Goal: Task Accomplishment & Management: Complete application form

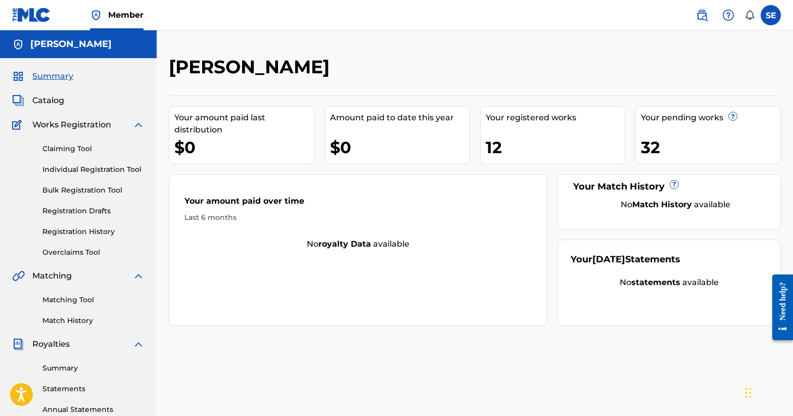
click at [93, 191] on link "Bulk Registration Tool" at bounding box center [93, 190] width 102 height 11
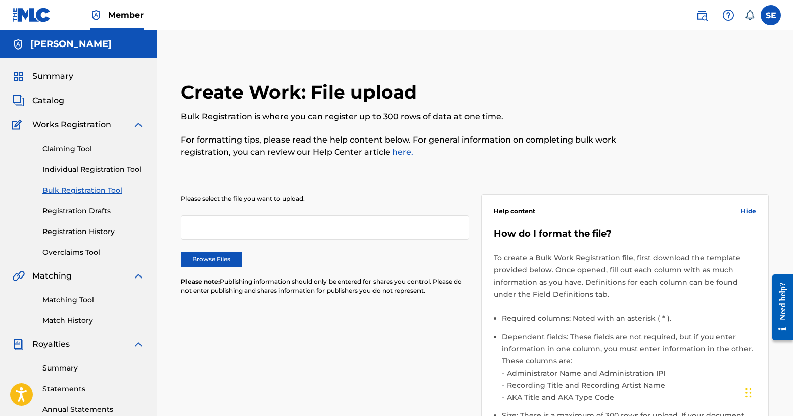
click at [217, 255] on label "Browse Files" at bounding box center [211, 259] width 61 height 15
click at [0, 0] on input "Browse Files" at bounding box center [0, 0] width 0 height 0
click at [744, 210] on span "Hide" at bounding box center [748, 211] width 15 height 9
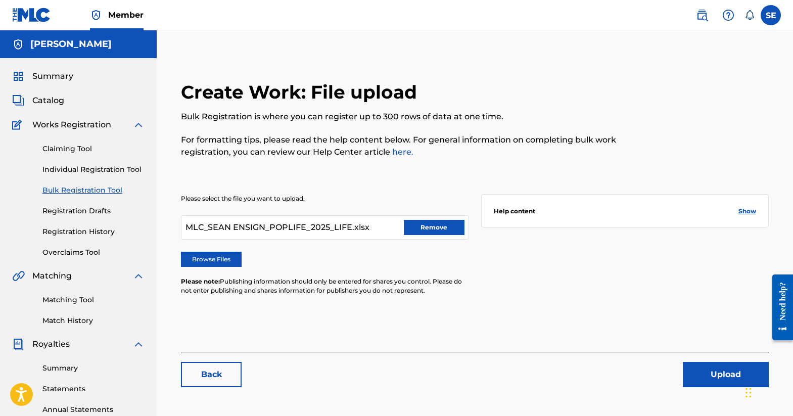
click at [715, 381] on button "Upload" at bounding box center [726, 374] width 86 height 25
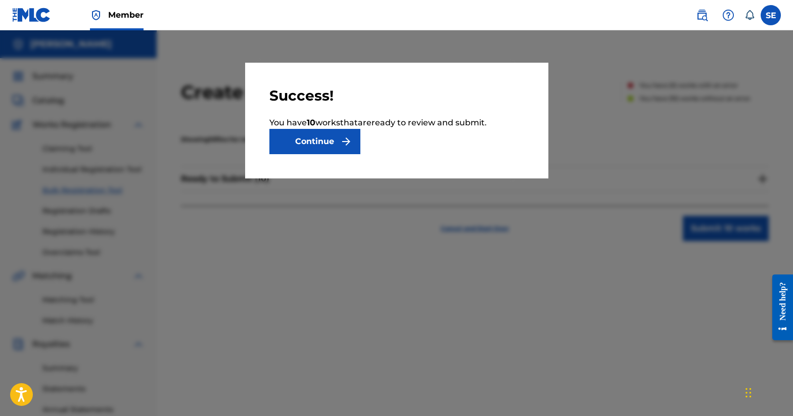
click at [319, 134] on button "Continue" at bounding box center [314, 141] width 91 height 25
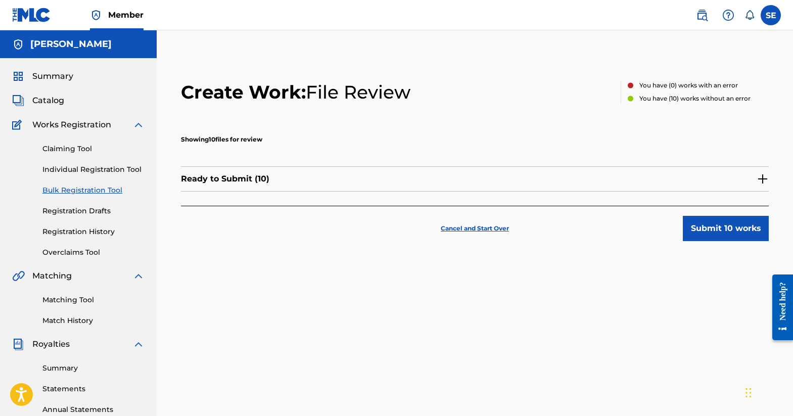
click at [763, 178] on img at bounding box center [763, 179] width 12 height 12
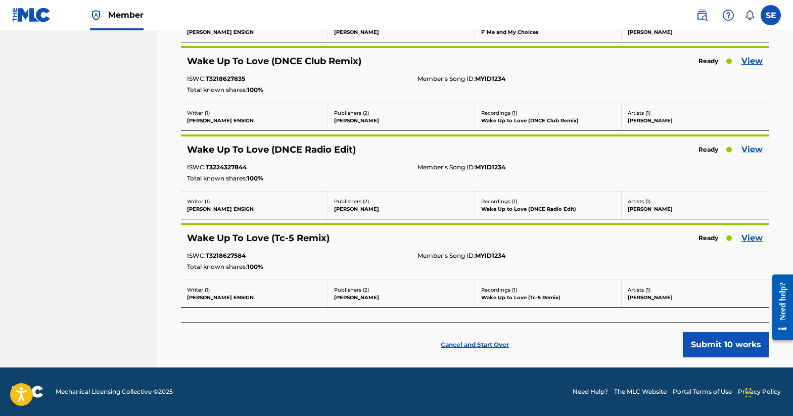
scroll to position [768, 0]
click at [715, 349] on button "Submit 10 works" at bounding box center [726, 344] width 86 height 25
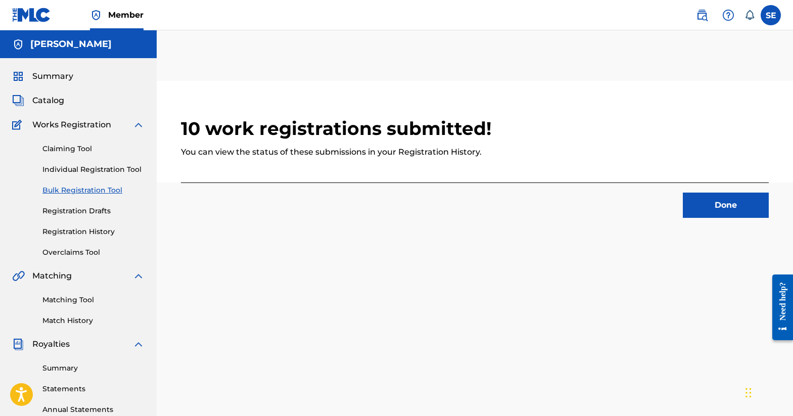
click at [80, 190] on link "Bulk Registration Tool" at bounding box center [93, 190] width 102 height 11
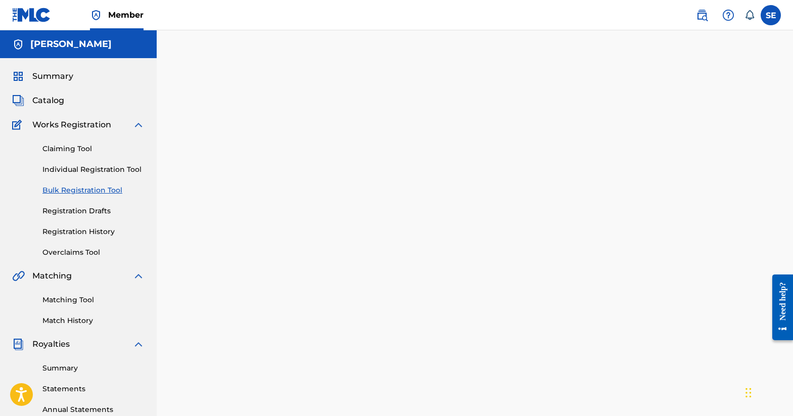
click at [90, 190] on link "Bulk Registration Tool" at bounding box center [93, 190] width 102 height 11
click at [81, 169] on link "Individual Registration Tool" at bounding box center [93, 169] width 102 height 11
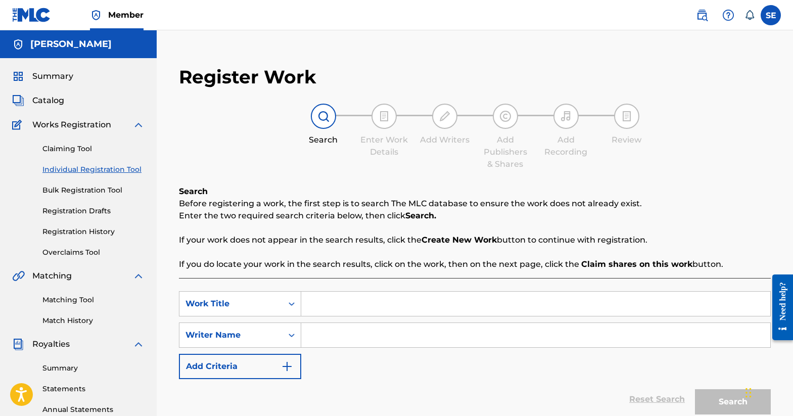
click at [87, 191] on link "Bulk Registration Tool" at bounding box center [93, 190] width 102 height 11
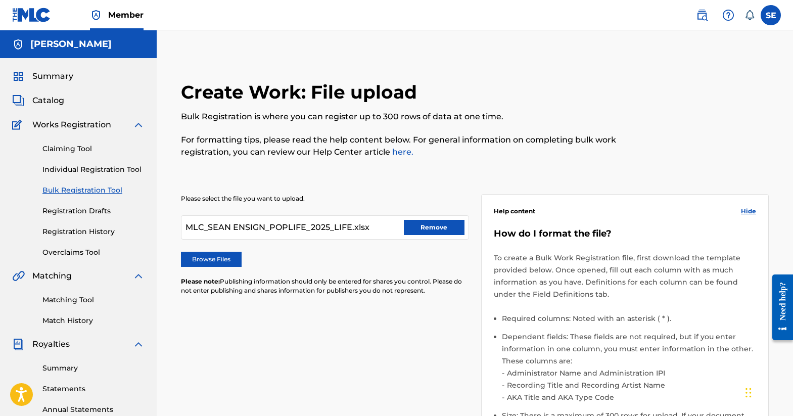
click at [438, 228] on button "Remove" at bounding box center [434, 227] width 61 height 15
click at [233, 254] on label "Browse Files" at bounding box center [211, 259] width 61 height 15
click at [0, 0] on input "Browse Files" at bounding box center [0, 0] width 0 height 0
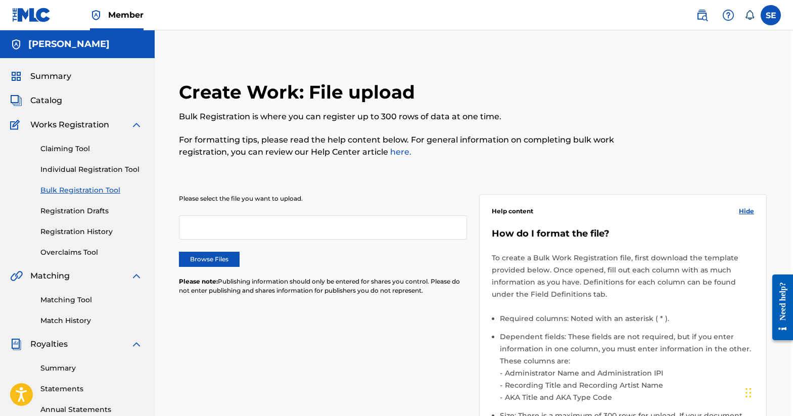
scroll to position [0, 2]
click at [74, 150] on link "Claiming Tool" at bounding box center [91, 149] width 102 height 11
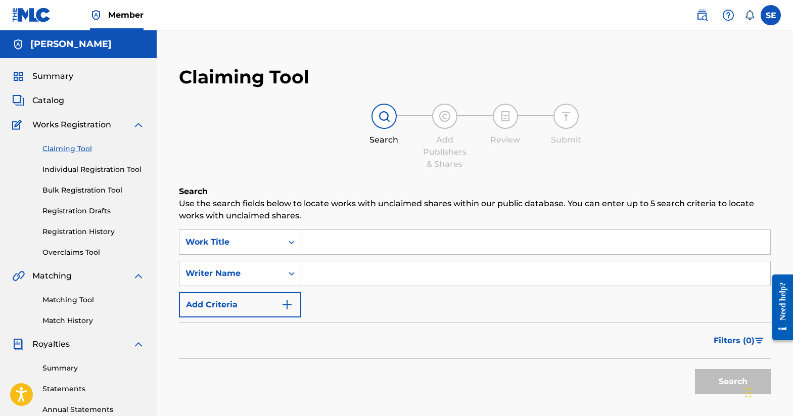
click at [71, 166] on link "Individual Registration Tool" at bounding box center [93, 169] width 102 height 11
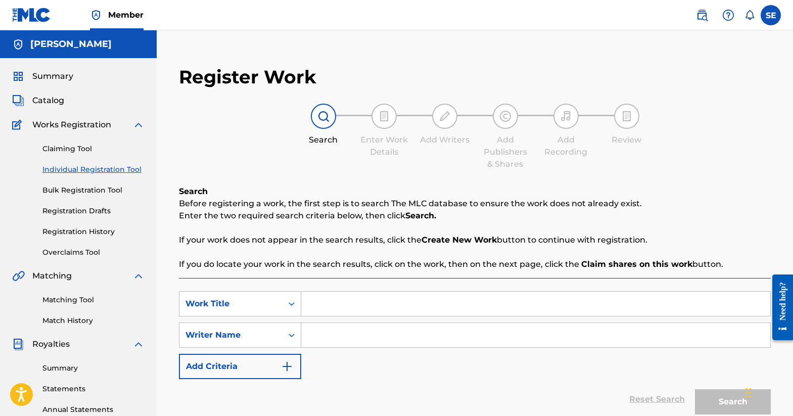
scroll to position [1, 0]
click at [82, 231] on link "Registration History" at bounding box center [93, 231] width 102 height 11
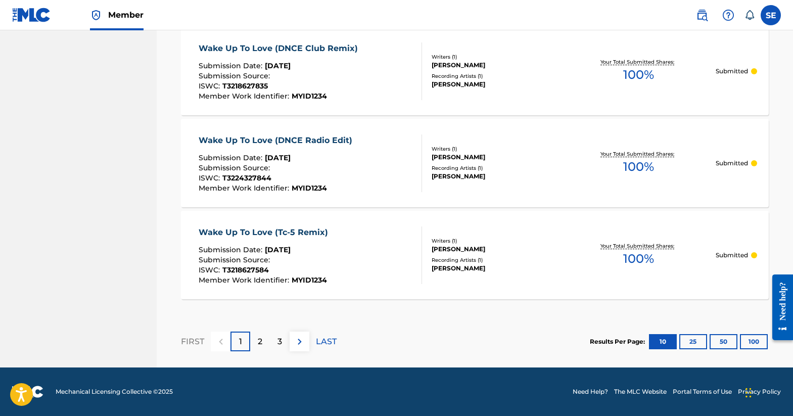
scroll to position [968, 0]
click at [262, 344] on p "2" at bounding box center [260, 342] width 5 height 12
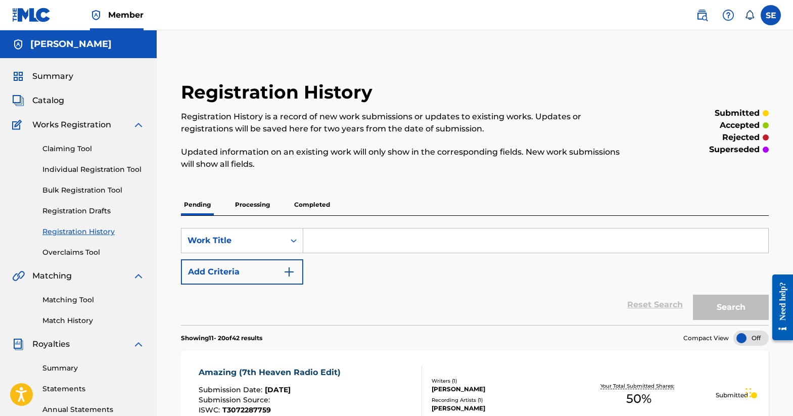
scroll to position [0, 0]
click at [79, 188] on link "Bulk Registration Tool" at bounding box center [93, 190] width 102 height 11
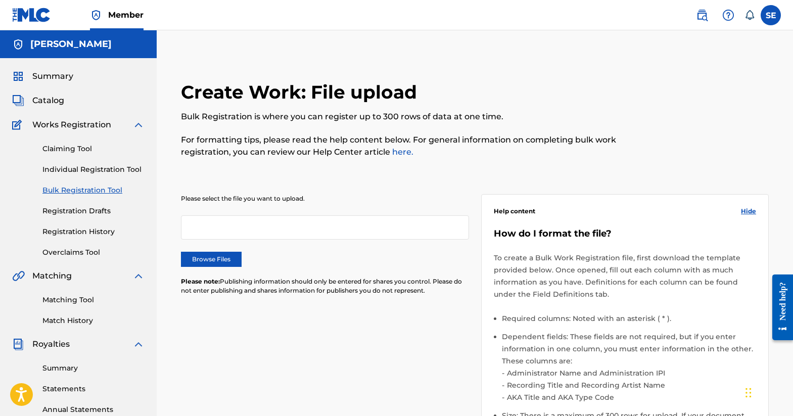
click at [221, 262] on label "Browse Files" at bounding box center [211, 259] width 61 height 15
click at [0, 0] on input "Browse Files" at bounding box center [0, 0] width 0 height 0
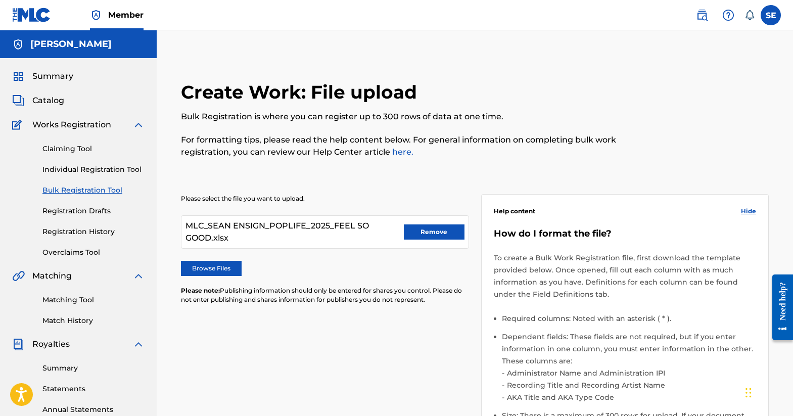
click at [748, 215] on span "Hide" at bounding box center [748, 211] width 15 height 9
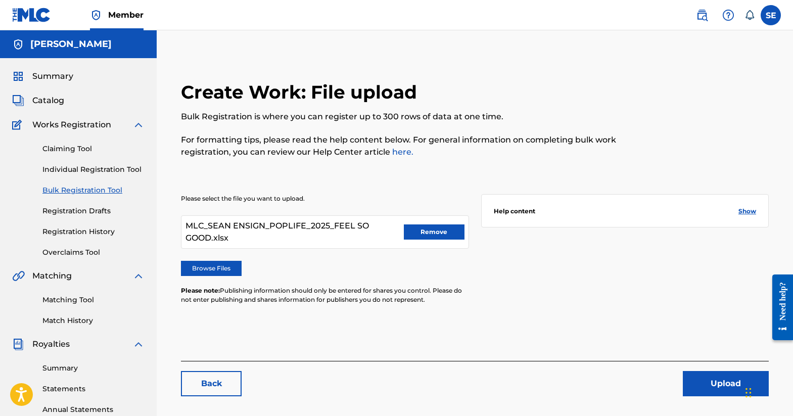
click at [708, 385] on button "Upload" at bounding box center [726, 383] width 86 height 25
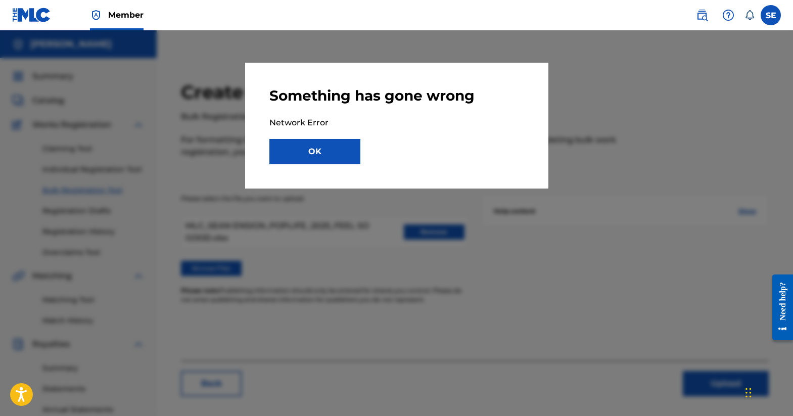
click at [294, 153] on button "OK" at bounding box center [314, 151] width 91 height 25
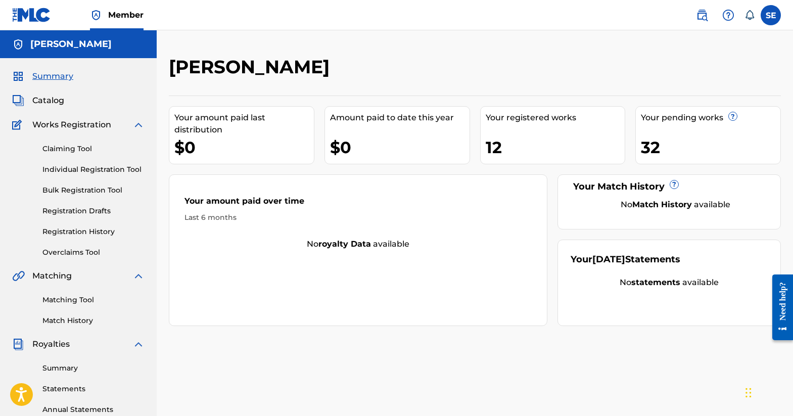
click at [69, 189] on link "Bulk Registration Tool" at bounding box center [93, 190] width 102 height 11
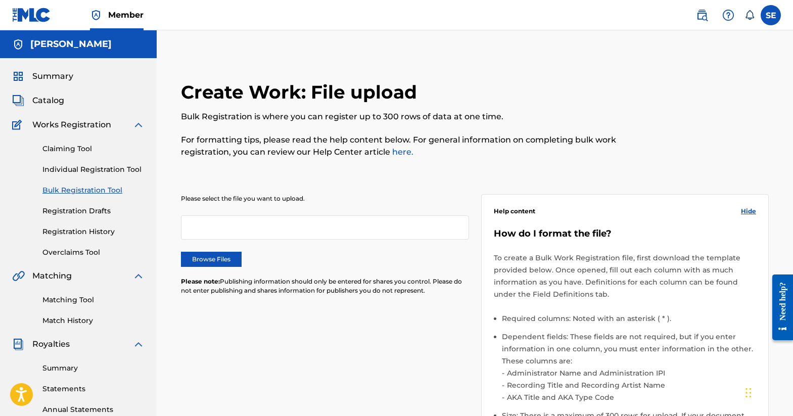
click at [218, 257] on label "Browse Files" at bounding box center [211, 259] width 61 height 15
click at [0, 0] on input "Browse Files" at bounding box center [0, 0] width 0 height 0
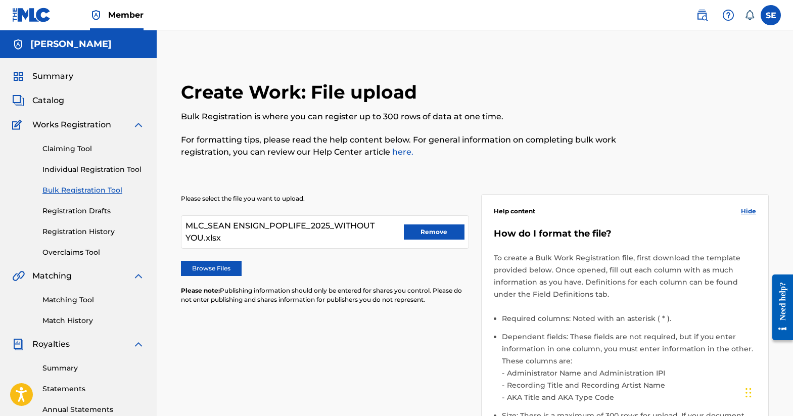
click at [750, 212] on span "Hide" at bounding box center [748, 211] width 15 height 9
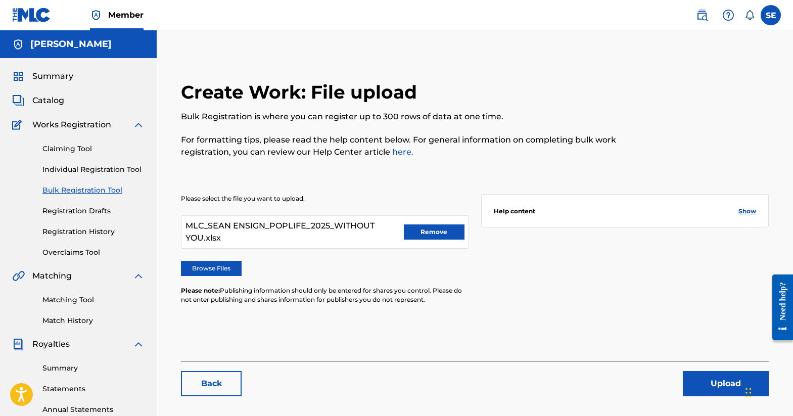
click at [705, 386] on button "Upload" at bounding box center [726, 383] width 86 height 25
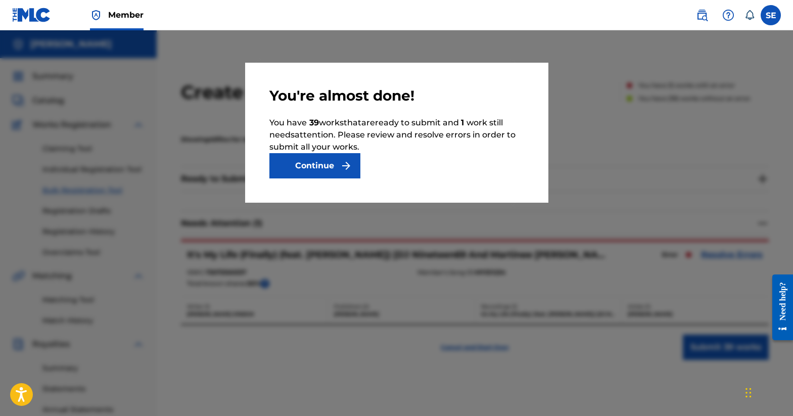
click at [326, 164] on button "Continue" at bounding box center [314, 165] width 91 height 25
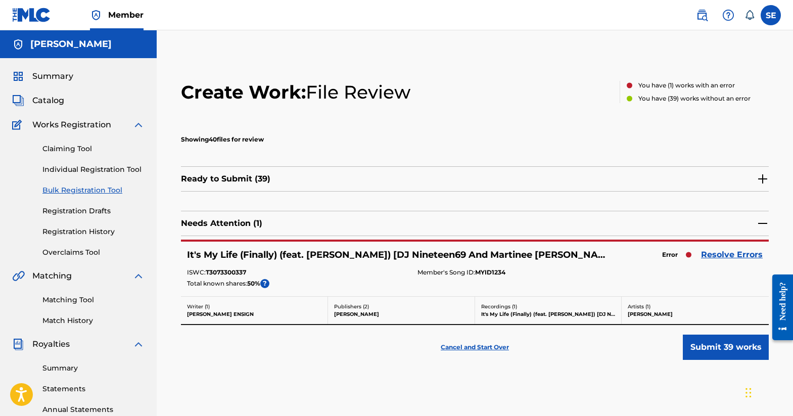
click at [726, 251] on link "Resolve Errors" at bounding box center [732, 255] width 62 height 12
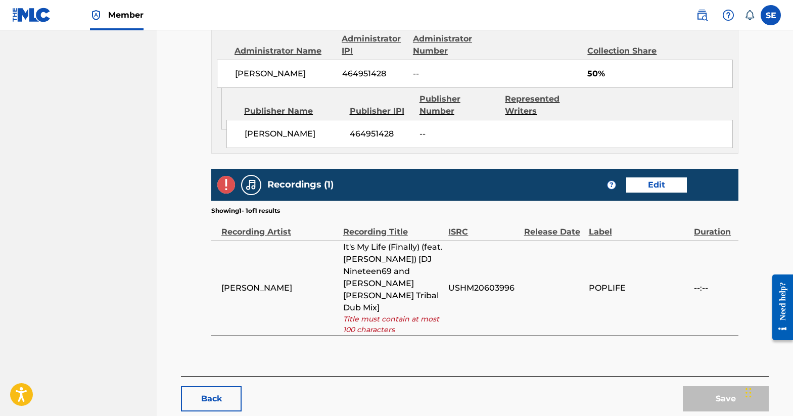
scroll to position [545, 0]
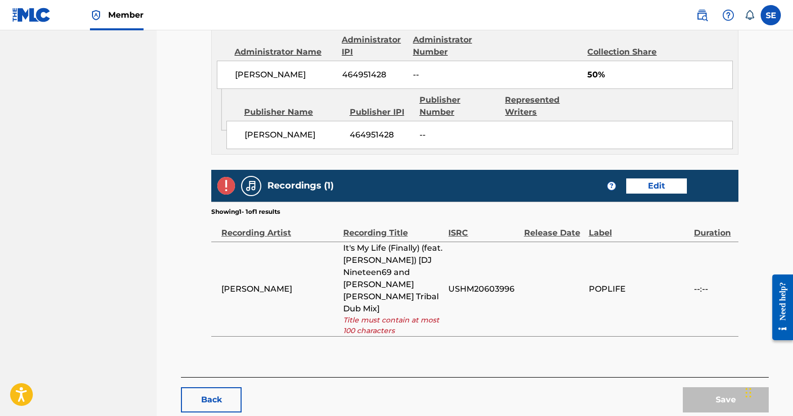
click at [658, 174] on div "Recordings (1) ? Edit" at bounding box center [474, 186] width 527 height 32
click at [429, 259] on span "It's My Life (Finally) (feat. [PERSON_NAME]) [DJ Nineteen69 and [PERSON_NAME] […" at bounding box center [393, 278] width 101 height 73
click at [654, 181] on link "Edit" at bounding box center [656, 185] width 61 height 15
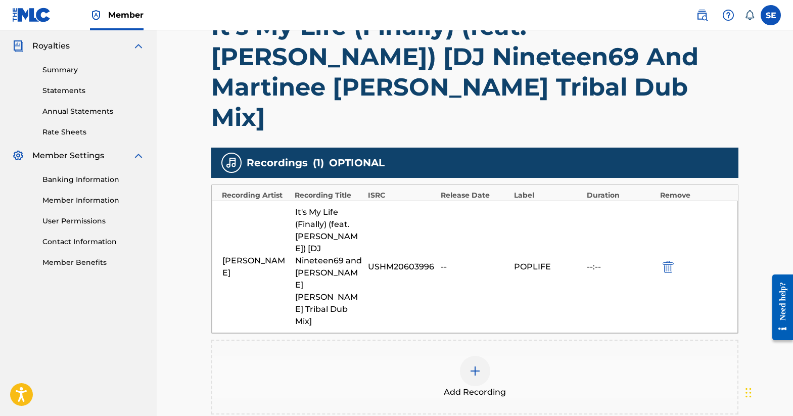
scroll to position [267, 0]
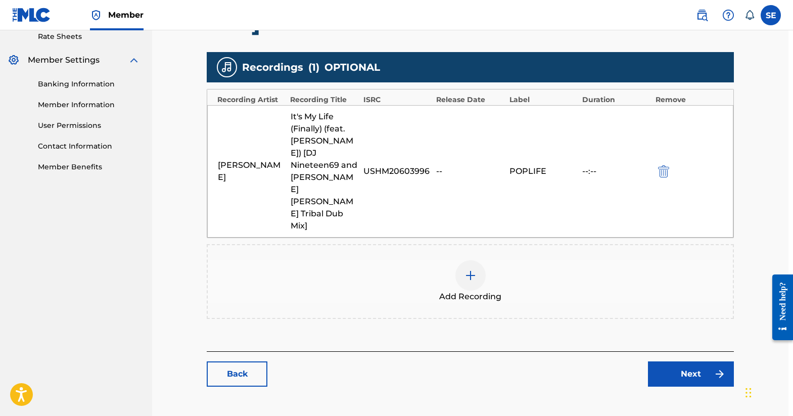
click at [680, 361] on link "Next" at bounding box center [691, 373] width 86 height 25
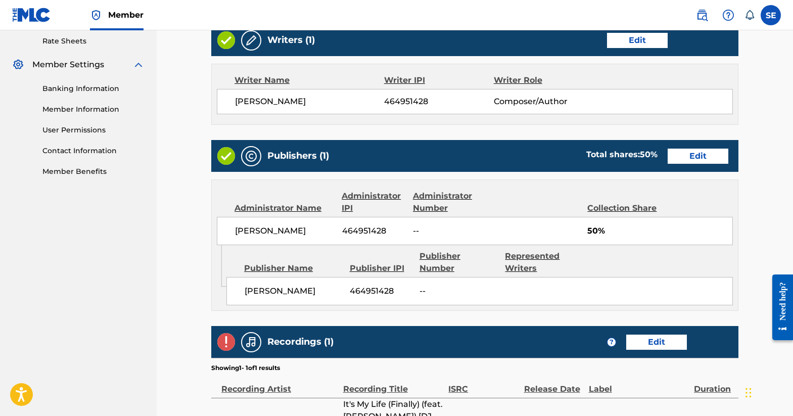
scroll to position [444, 0]
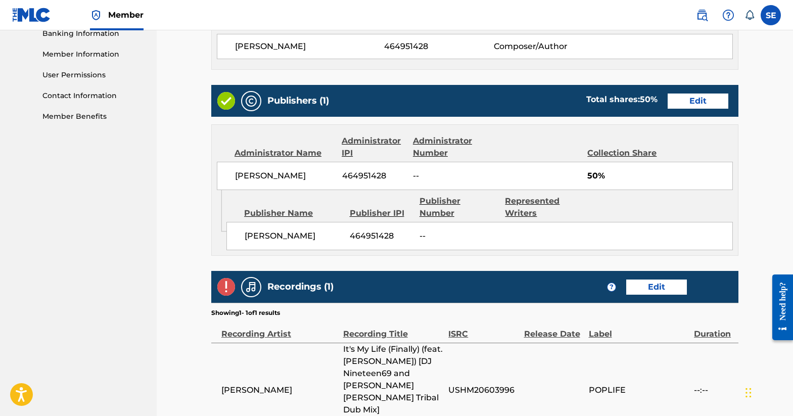
click at [652, 288] on link "Edit" at bounding box center [656, 287] width 61 height 15
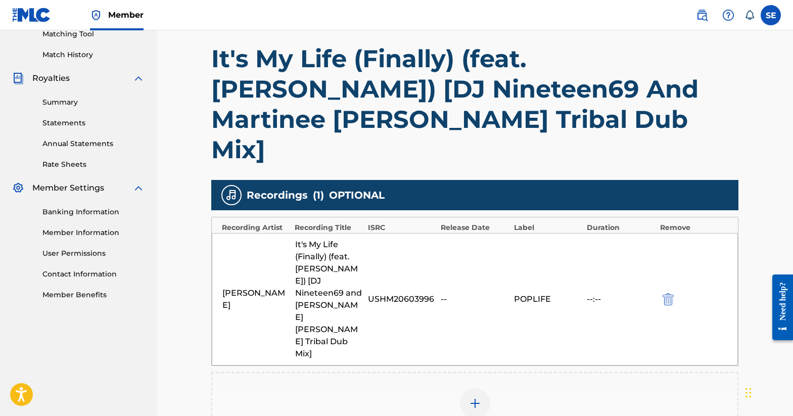
scroll to position [268, 2]
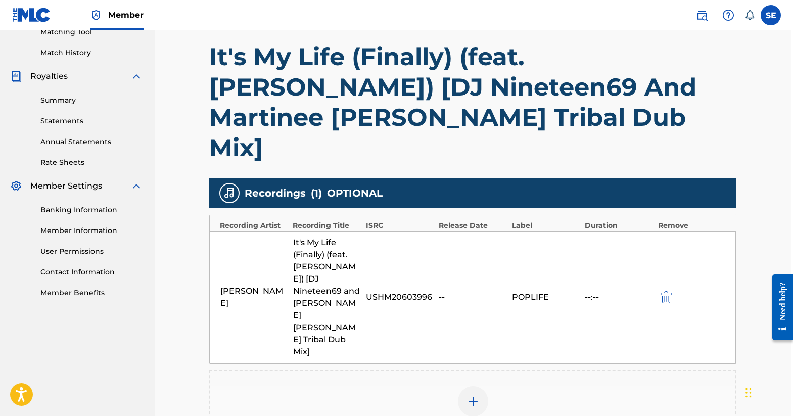
click at [325, 237] on div "It's My Life (Finally) (feat. [PERSON_NAME]) [DJ Nineteen69 and [PERSON_NAME] […" at bounding box center [327, 297] width 68 height 121
drag, startPoint x: 337, startPoint y: 235, endPoint x: 300, endPoint y: 234, distance: 37.4
click at [300, 237] on div "It's My Life (Finally) (feat. [PERSON_NAME]) [DJ Nineteen69 and [PERSON_NAME] […" at bounding box center [327, 297] width 68 height 121
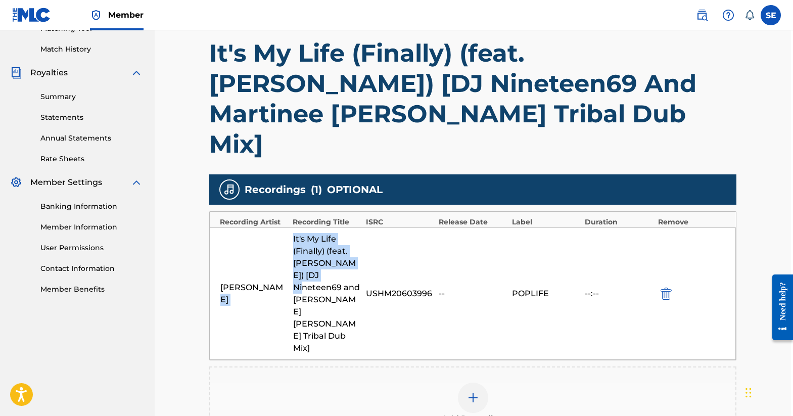
drag, startPoint x: 342, startPoint y: 247, endPoint x: 290, endPoint y: 245, distance: 52.1
click at [290, 245] on div "[PERSON_NAME] It's My Life (Finally) (feat. [PERSON_NAME]) [DJ Nineteen69 and […" at bounding box center [473, 293] width 526 height 132
click at [439, 279] on div "[PERSON_NAME] It's My Life (Finally) (feat. [PERSON_NAME]) [DJ Nineteen69 and […" at bounding box center [473, 293] width 526 height 132
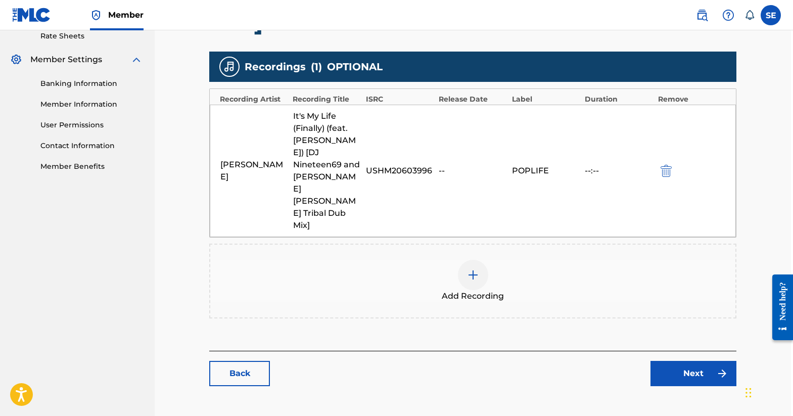
scroll to position [394, 2]
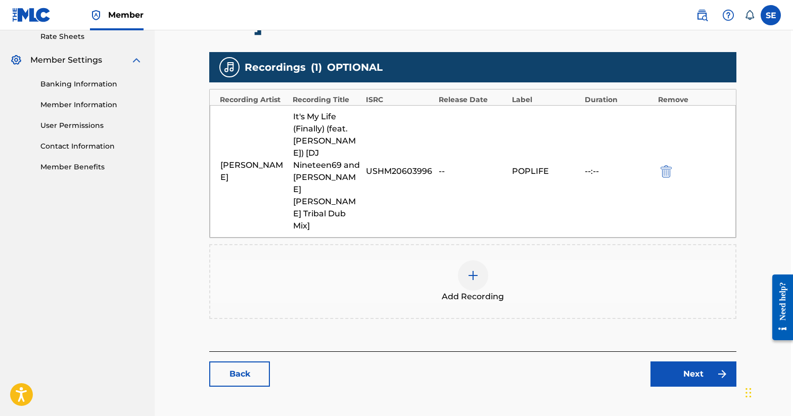
click at [242, 361] on link "Back" at bounding box center [239, 373] width 61 height 25
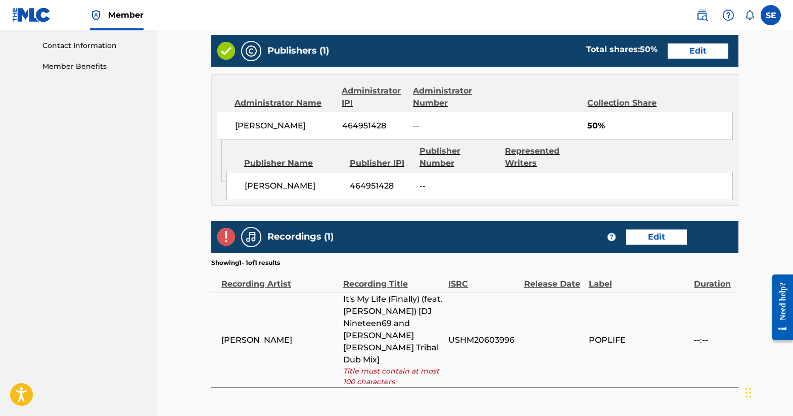
scroll to position [495, 0]
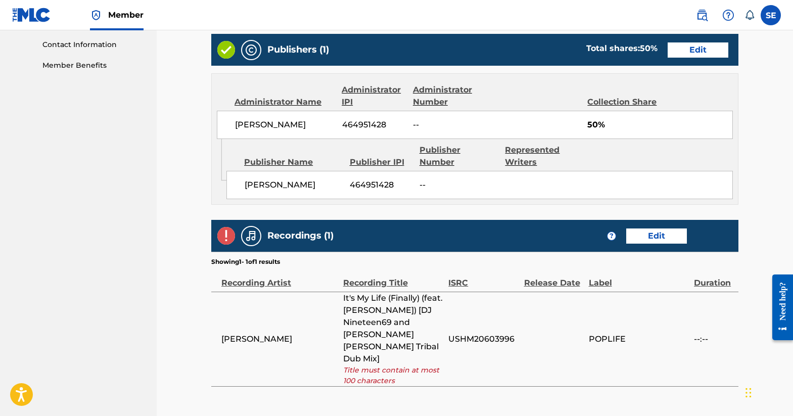
click at [660, 233] on link "Edit" at bounding box center [656, 235] width 61 height 15
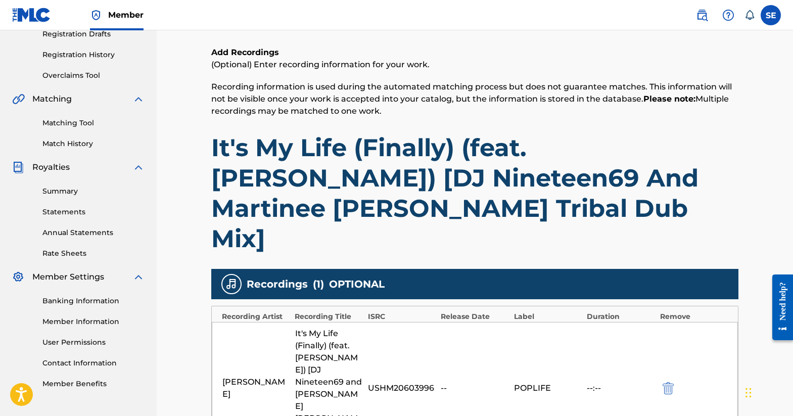
click at [511, 188] on h1 "It's My Life (Finally) (feat. [PERSON_NAME]) [DJ Nineteen69 And Martinee [PERSO…" at bounding box center [474, 192] width 527 height 121
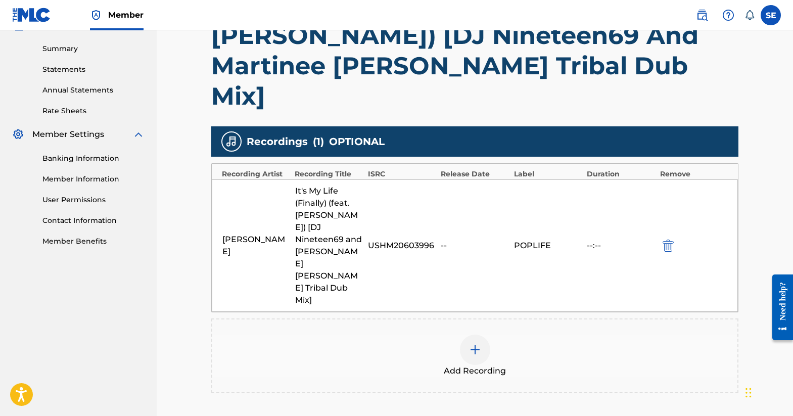
scroll to position [347, 0]
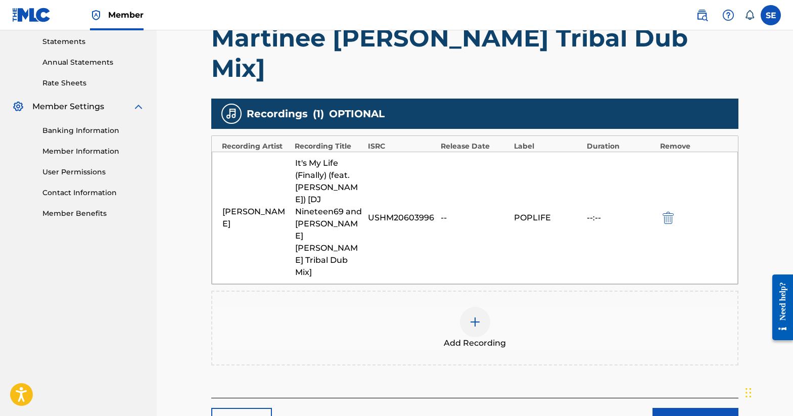
click at [715, 408] on link "Next" at bounding box center [696, 420] width 86 height 25
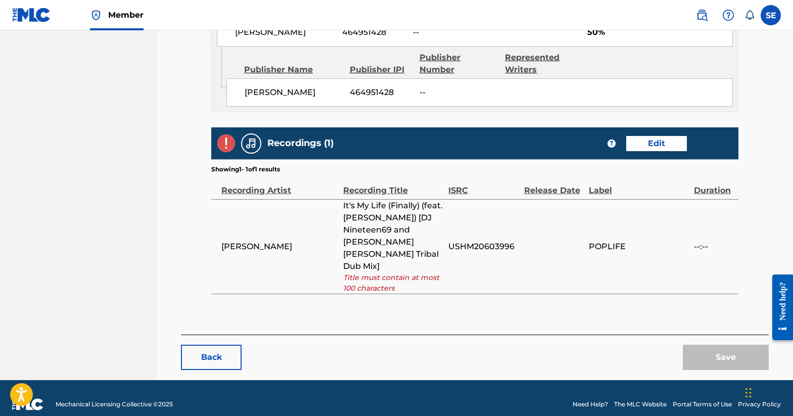
scroll to position [587, 0]
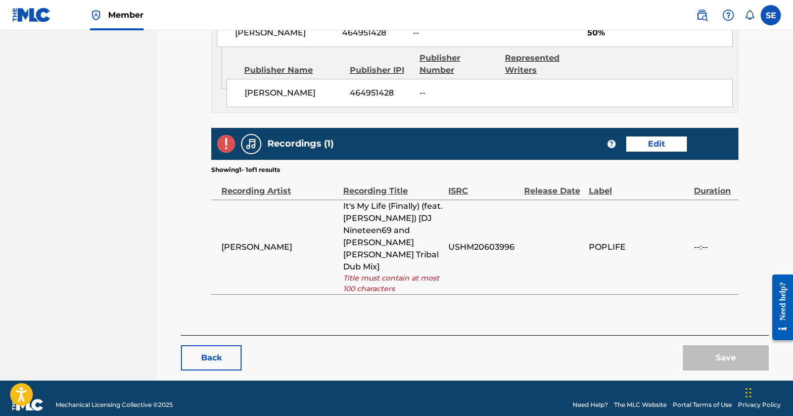
click at [665, 139] on link "Edit" at bounding box center [656, 143] width 61 height 15
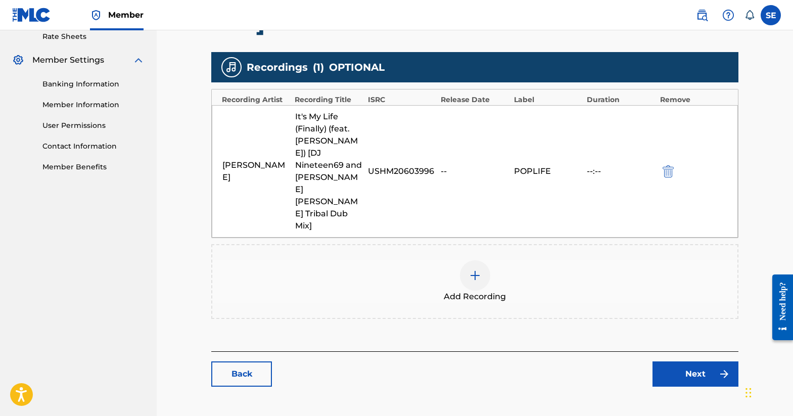
click at [670, 165] on img "submit" at bounding box center [668, 171] width 11 height 12
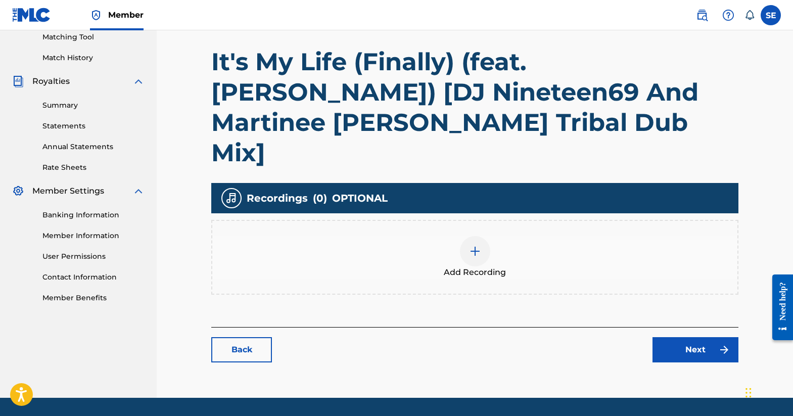
click at [475, 245] on img at bounding box center [475, 251] width 12 height 12
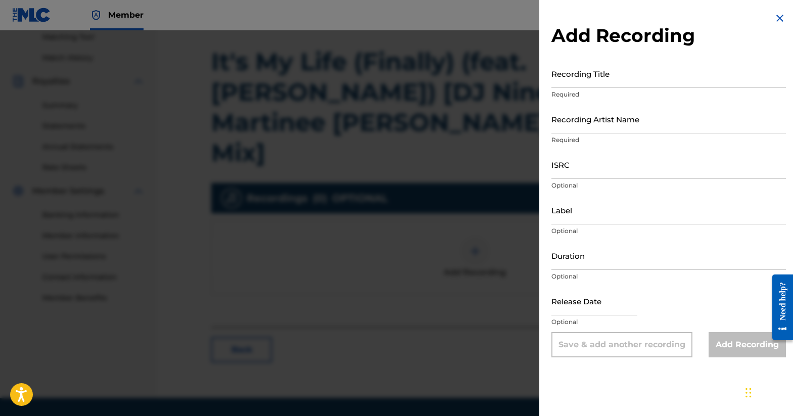
click at [779, 20] on img at bounding box center [780, 18] width 12 height 12
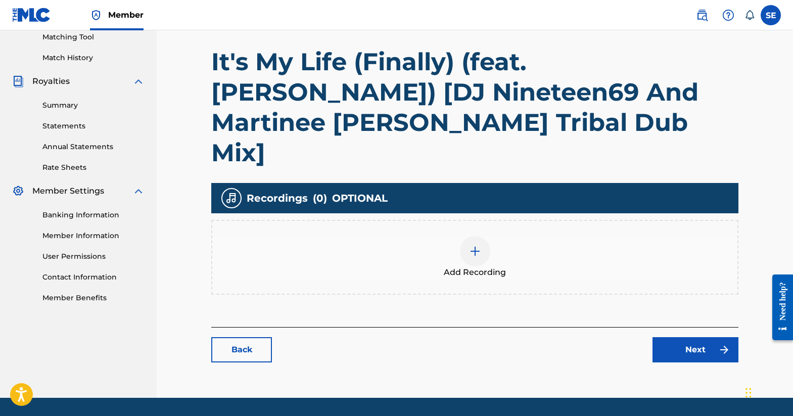
click at [692, 337] on link "Next" at bounding box center [696, 349] width 86 height 25
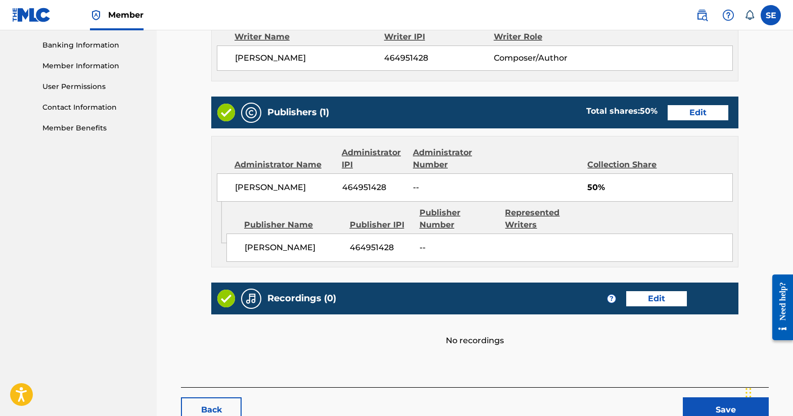
scroll to position [434, 0]
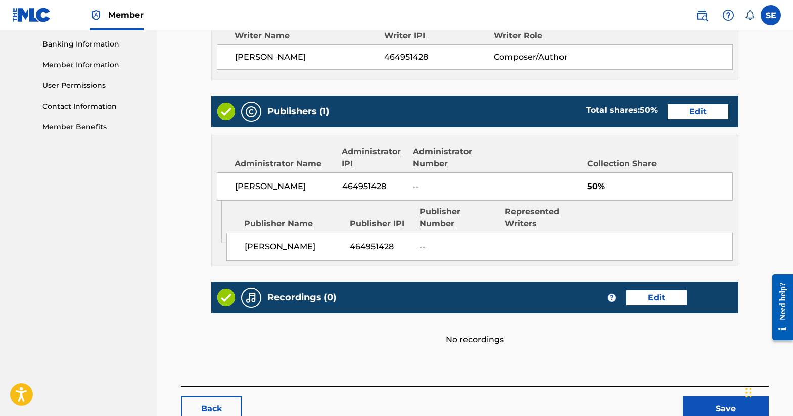
click at [642, 298] on link "Edit" at bounding box center [656, 297] width 61 height 15
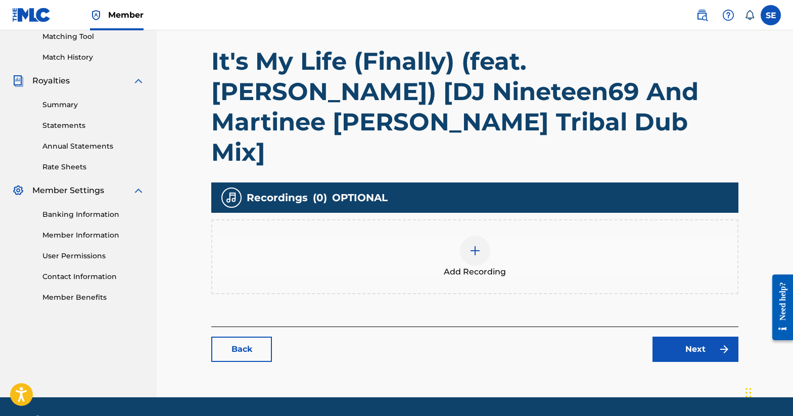
scroll to position [263, 0]
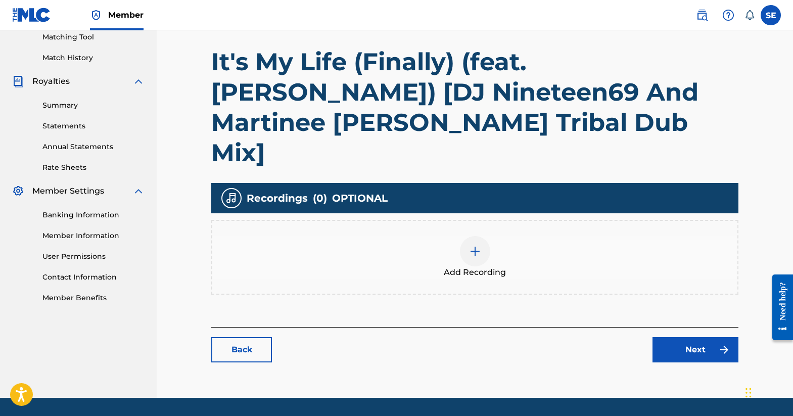
click at [475, 245] on img at bounding box center [475, 251] width 12 height 12
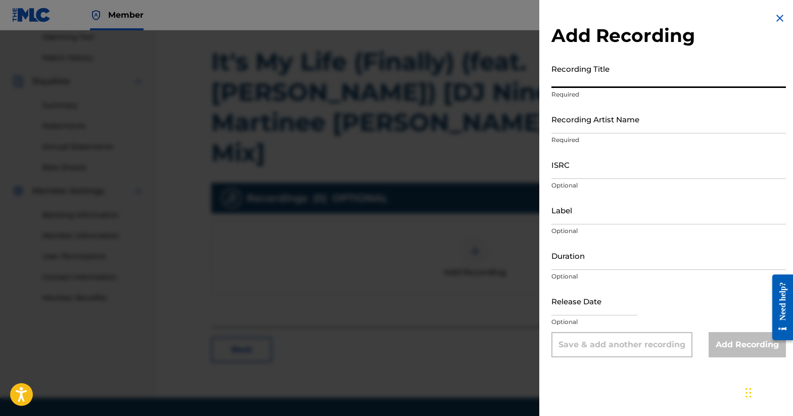
click at [611, 73] on input "Recording Title" at bounding box center [668, 73] width 235 height 29
drag, startPoint x: 638, startPoint y: 84, endPoint x: 544, endPoint y: 80, distance: 93.6
click at [544, 80] on div "Add Recording Recording Title It's My Life (Finally) Required Recording Artist …" at bounding box center [668, 185] width 259 height 370
paste input "(feat. [PERSON_NAME]) [DJ Nineteen69 and [PERSON_NAME] [PERSON_NAME] Tribal Dub…"
click at [590, 80] on input "It's My Life (Finally) (feat. [PERSON_NAME]) [DJ Nineteen69 and [PERSON_NAME] […" at bounding box center [668, 73] width 235 height 29
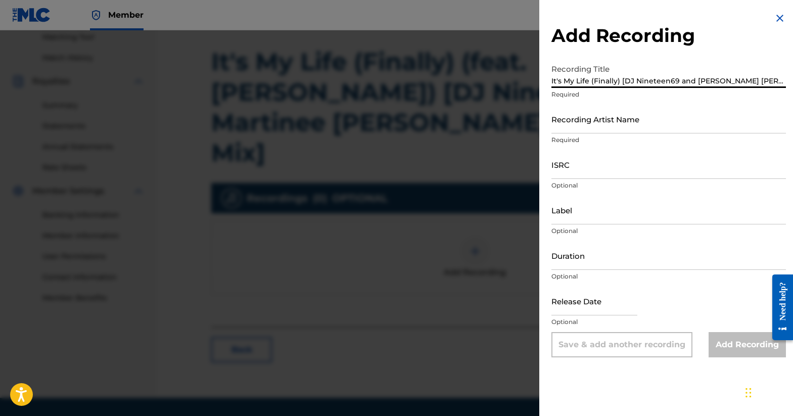
type input "It's My Life (Finally) [DJ Nineteen69 and [PERSON_NAME] [PERSON_NAME] Tribal Du…"
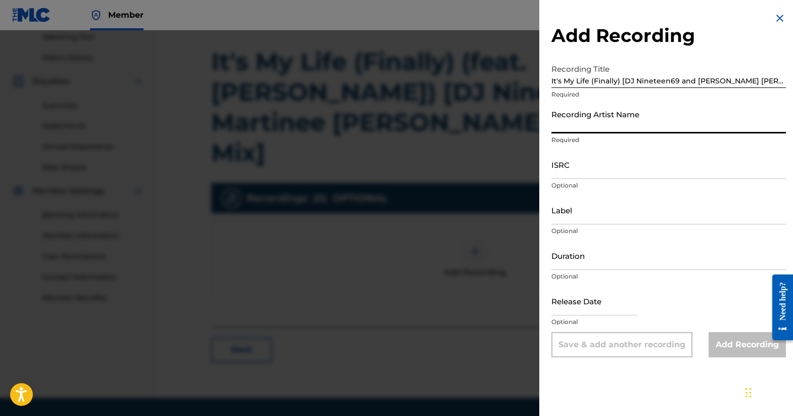
click at [640, 118] on input "Recording Artist Name" at bounding box center [668, 119] width 235 height 29
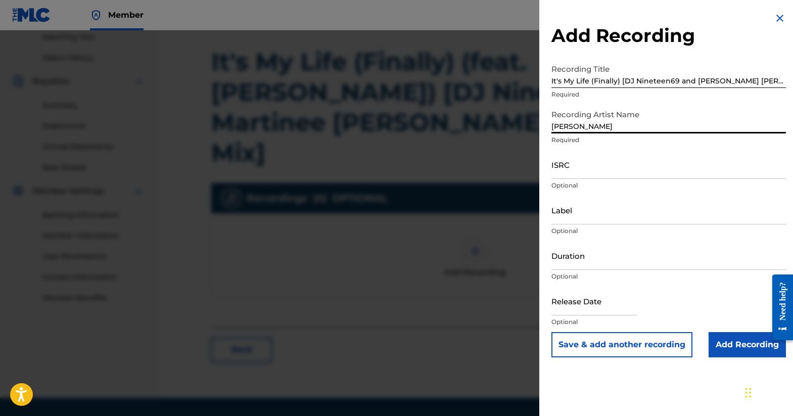
type input "[PERSON_NAME]"
click at [615, 173] on input "ISRC" at bounding box center [668, 164] width 235 height 29
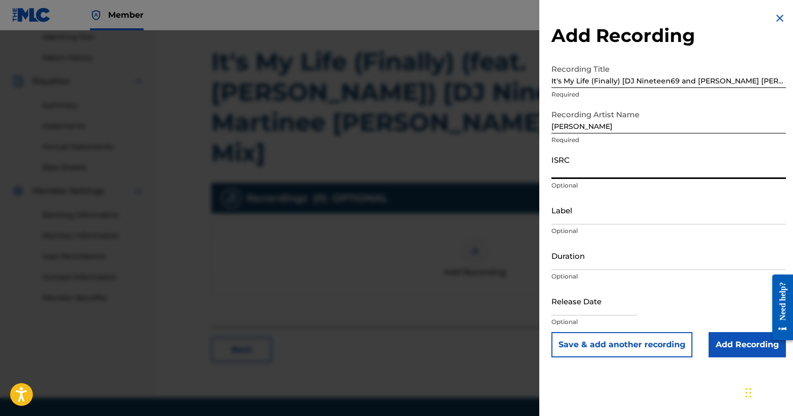
scroll to position [254, 0]
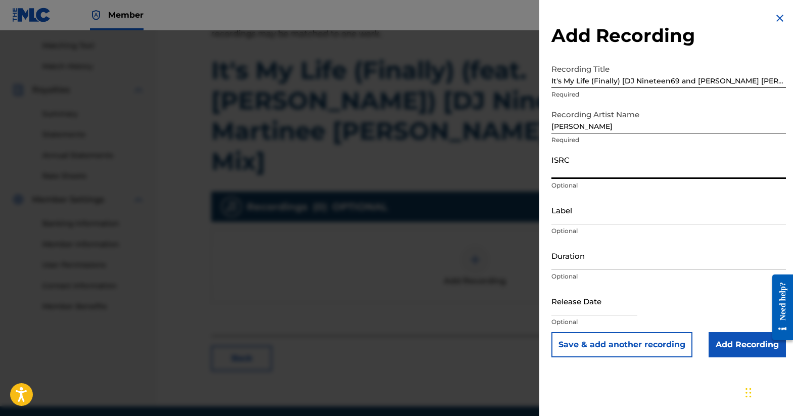
click at [568, 171] on input "ISRC" at bounding box center [668, 164] width 235 height 29
paste input "ushm20603996"
type input "ushm20603996"
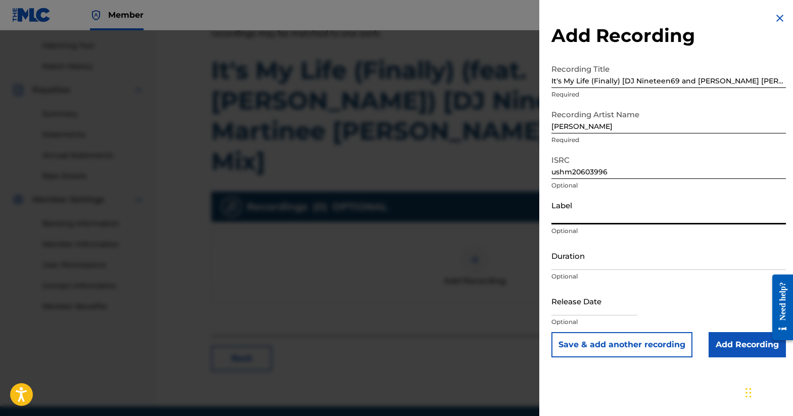
click at [567, 210] on input "Label" at bounding box center [668, 210] width 235 height 29
type input "POPLIFE"
click at [718, 342] on input "Add Recording" at bounding box center [747, 344] width 77 height 25
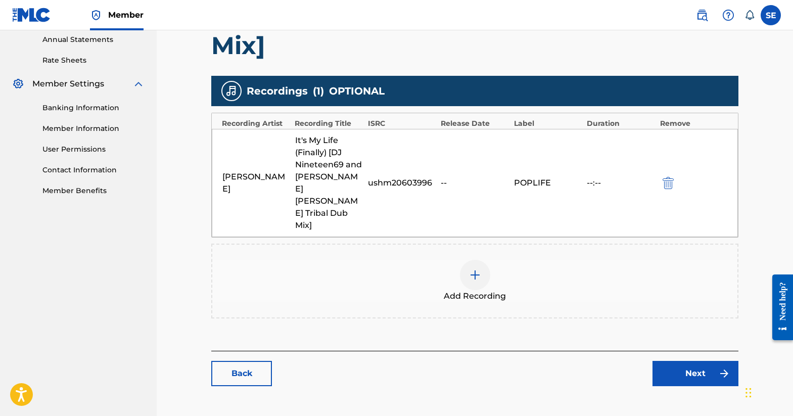
scroll to position [370, 0]
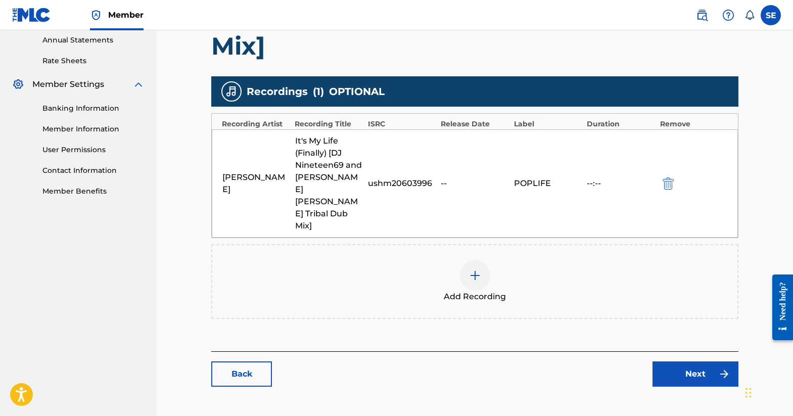
click at [680, 361] on link "Next" at bounding box center [696, 373] width 86 height 25
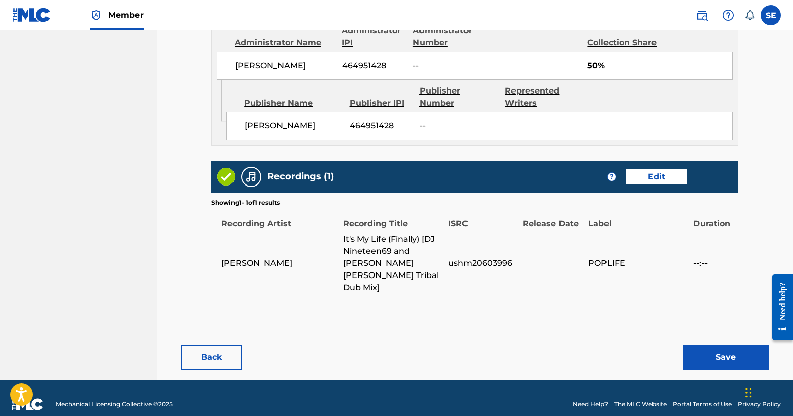
scroll to position [554, 0]
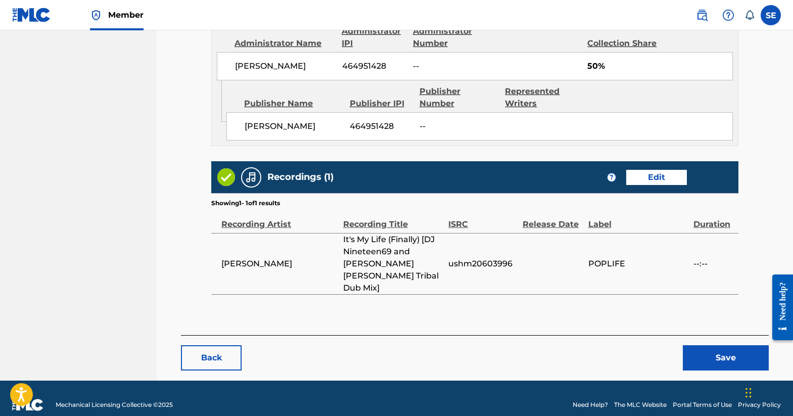
click at [713, 350] on button "Save" at bounding box center [726, 357] width 86 height 25
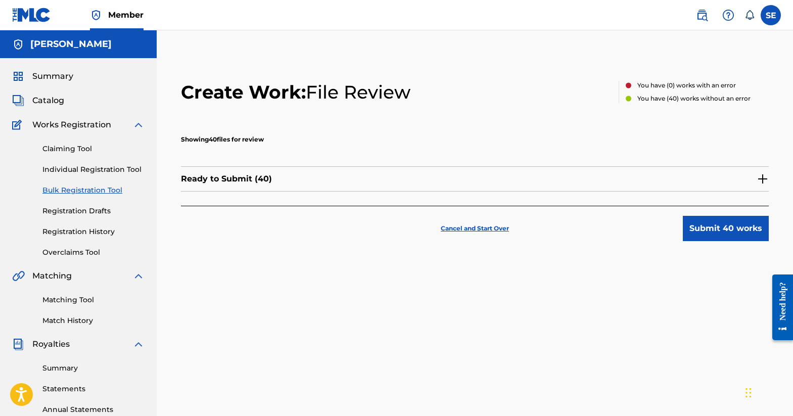
click at [736, 227] on button "Submit 40 works" at bounding box center [726, 228] width 86 height 25
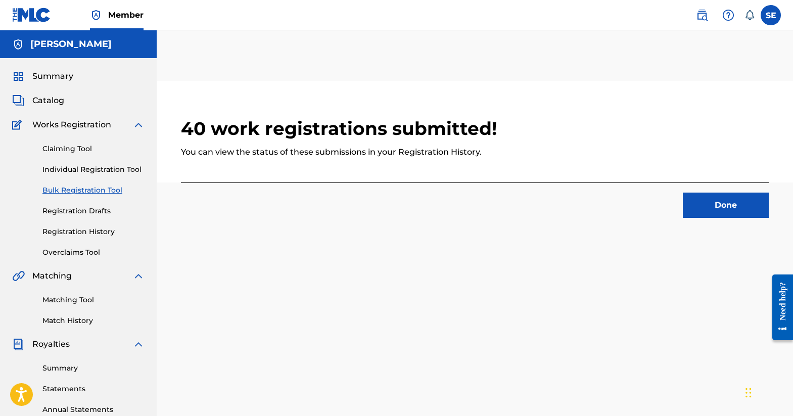
click at [723, 211] on button "Done" at bounding box center [726, 205] width 86 height 25
